Goal: Task Accomplishment & Management: Use online tool/utility

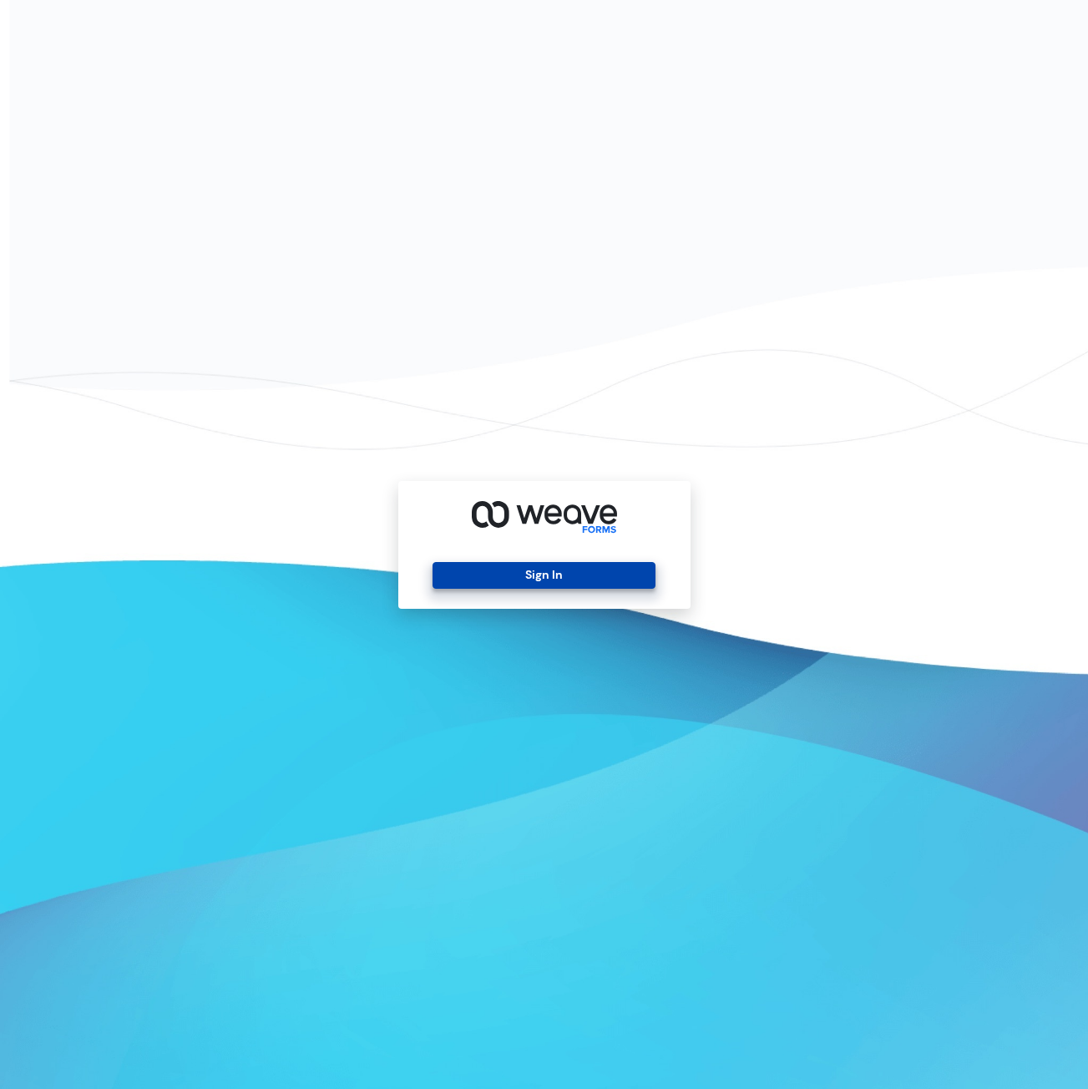
click at [536, 573] on button "Sign In" at bounding box center [544, 575] width 223 height 27
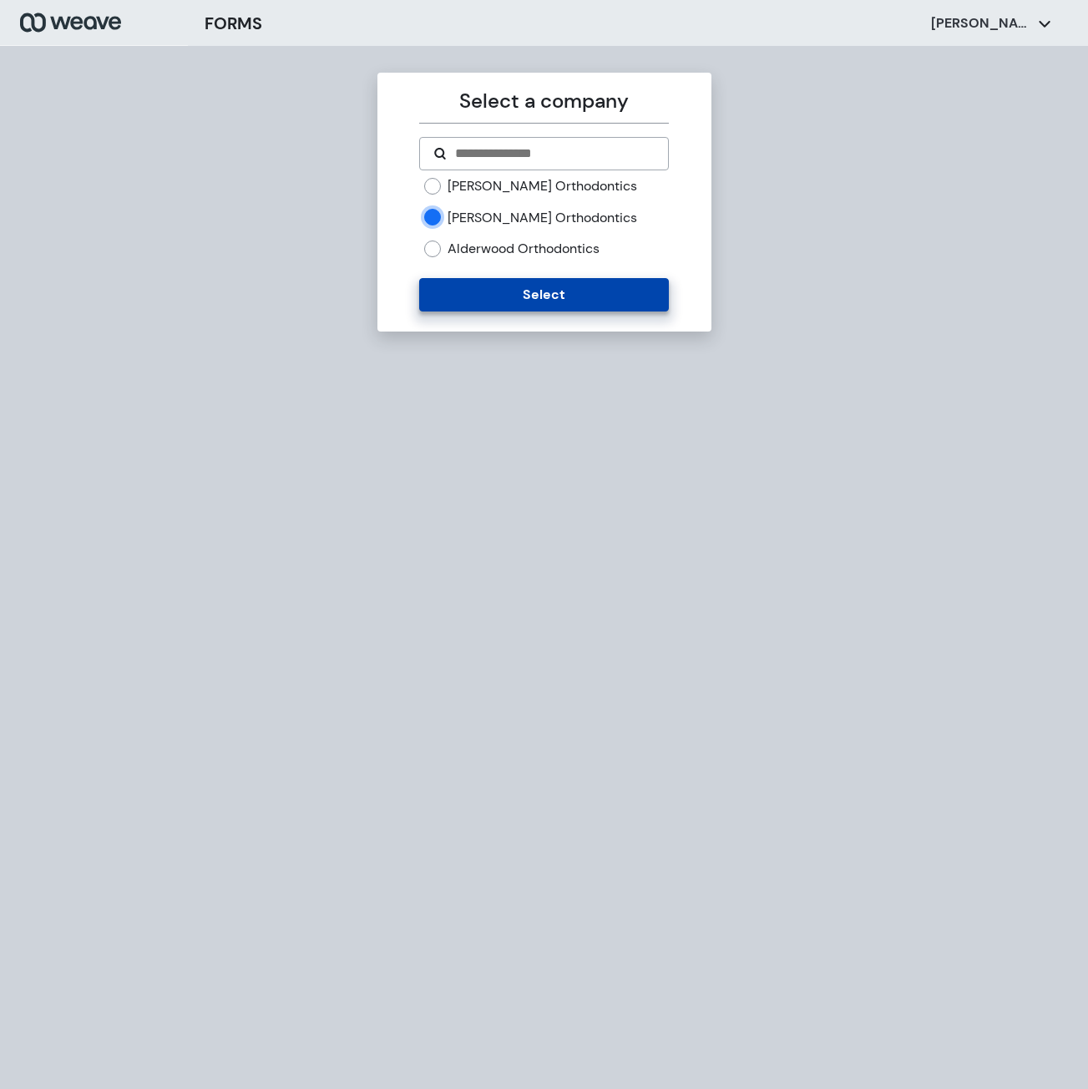
click at [454, 274] on form "[PERSON_NAME] Orthodontics [PERSON_NAME] Orthodontics [GEOGRAPHIC_DATA] Orthodo…" at bounding box center [544, 224] width 250 height 175
click at [456, 279] on button "Select" at bounding box center [544, 294] width 250 height 33
